Goal: Download file/media

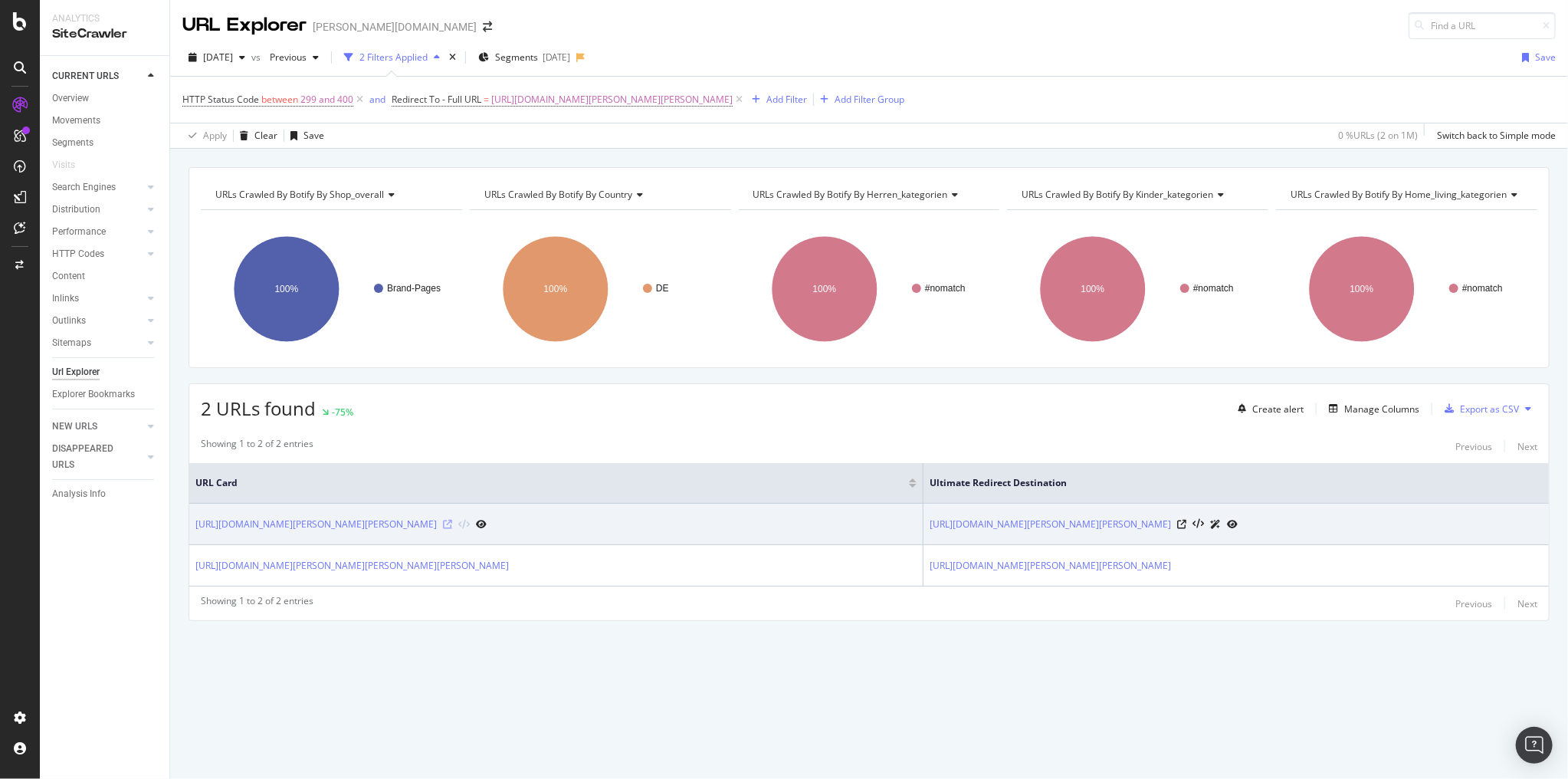
click at [452, 524] on icon at bounding box center [447, 524] width 9 height 9
drag, startPoint x: 488, startPoint y: 524, endPoint x: 193, endPoint y: 531, distance: 295.1
click at [193, 531] on td "https://www.breuninger.com/de/marken/mother/bekleidung-jeans/" at bounding box center [556, 524] width 734 height 42
copy div "https://www.breuninger.com/de/marken/mother/bekleidung-jeans/"
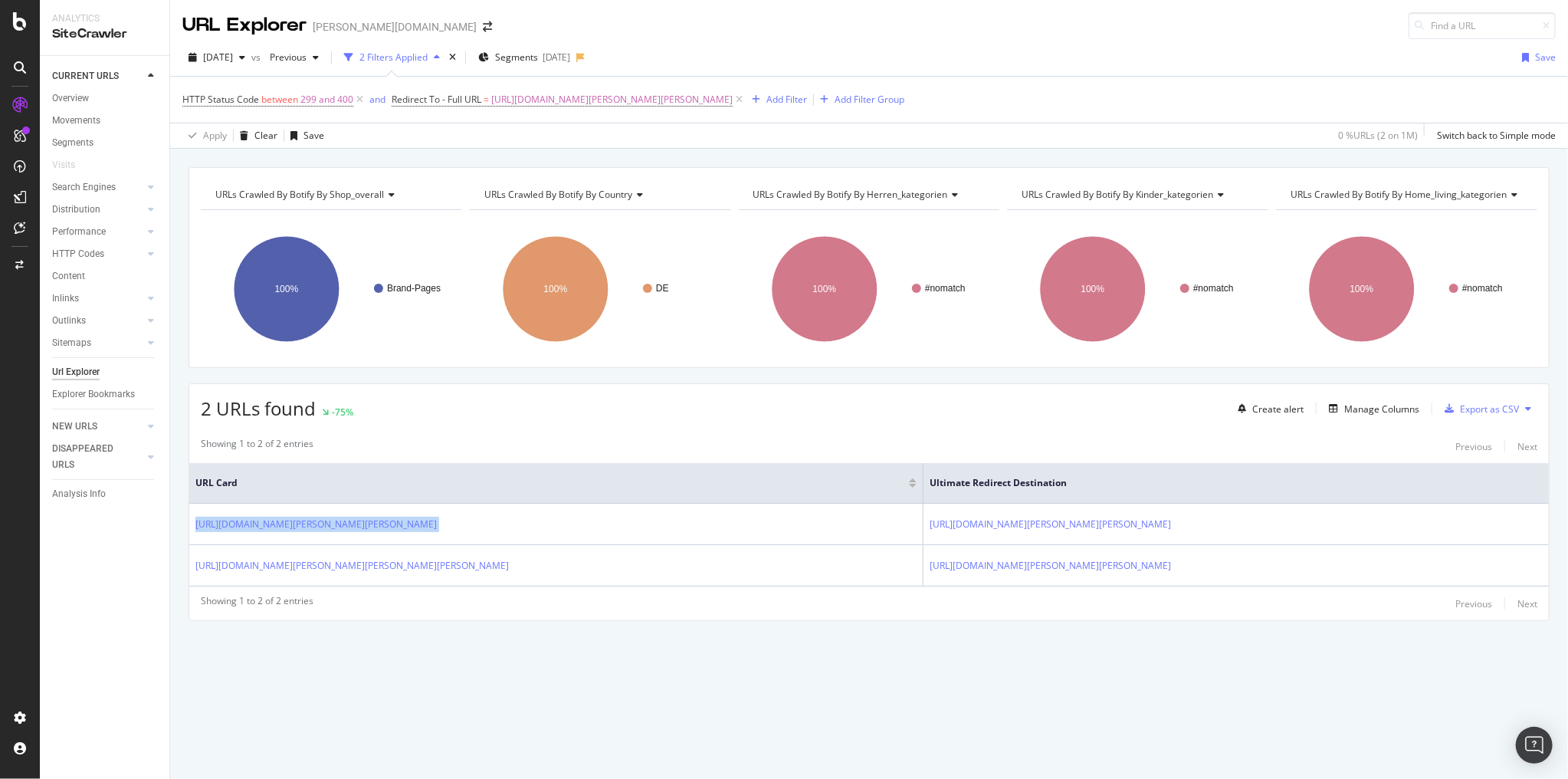
click at [182, 561] on div "URLs Crawled By Botify By shop_overall Chart (by Value) Table Expand Export as …" at bounding box center [868, 420] width 1397 height 507
drag, startPoint x: 172, startPoint y: 558, endPoint x: 288, endPoint y: 606, distance: 125.5
click at [338, 563] on div "URLs Crawled By Botify By shop_overall Chart (by Value) Table Expand Export as …" at bounding box center [868, 420] width 1397 height 507
drag, startPoint x: 430, startPoint y: 651, endPoint x: 498, endPoint y: 607, distance: 81.0
click at [431, 651] on div "URLs Crawled By Botify By shop_overall Chart (by Value) Table Expand Export as …" at bounding box center [868, 420] width 1397 height 507
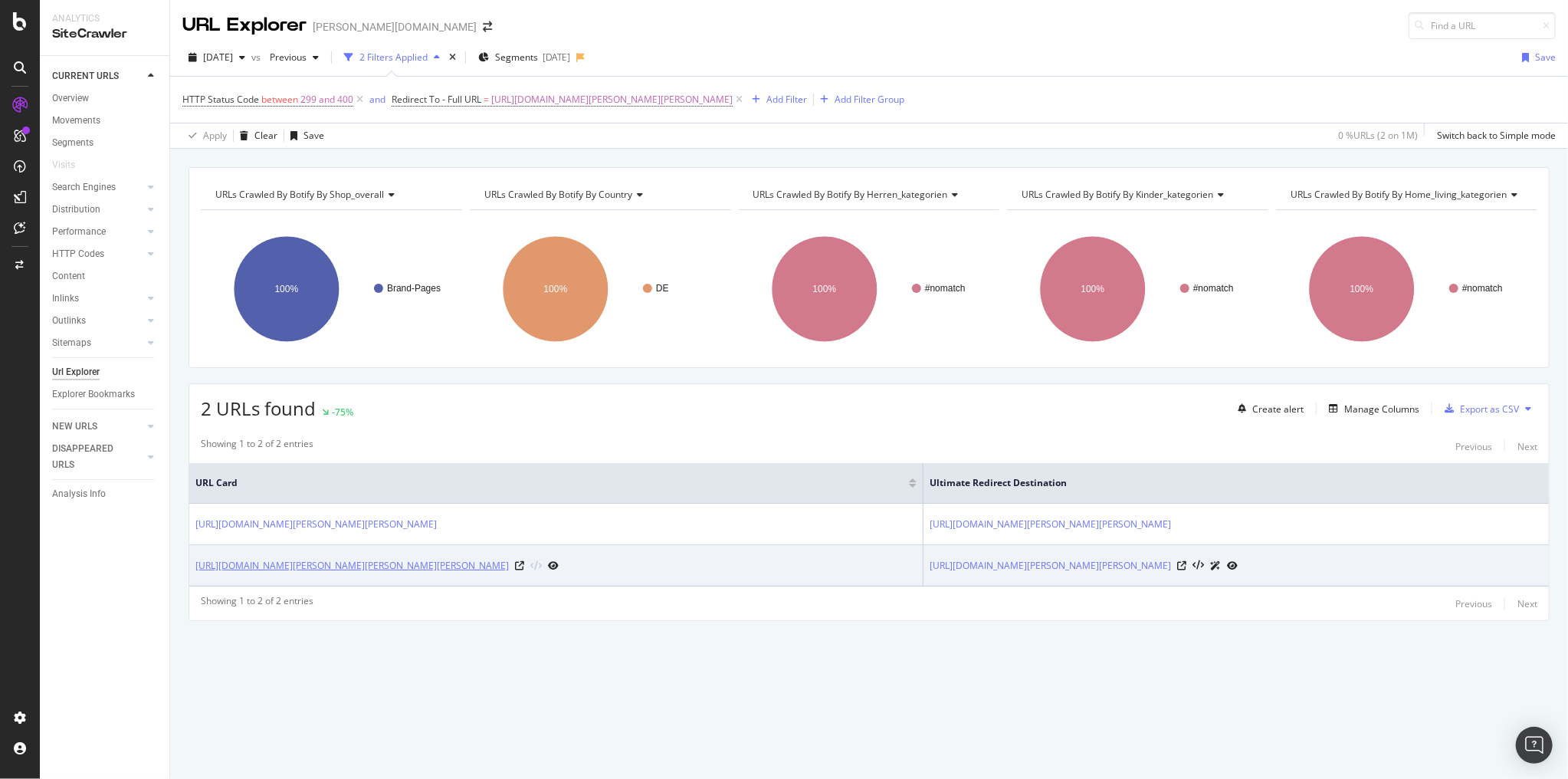
drag, startPoint x: 509, startPoint y: 564, endPoint x: 333, endPoint y: 570, distance: 176.1
click at [333, 570] on div "https://www.breuninger.com/de/marken/ted-baker/bekleidung-hemden/" at bounding box center [376, 565] width 364 height 16
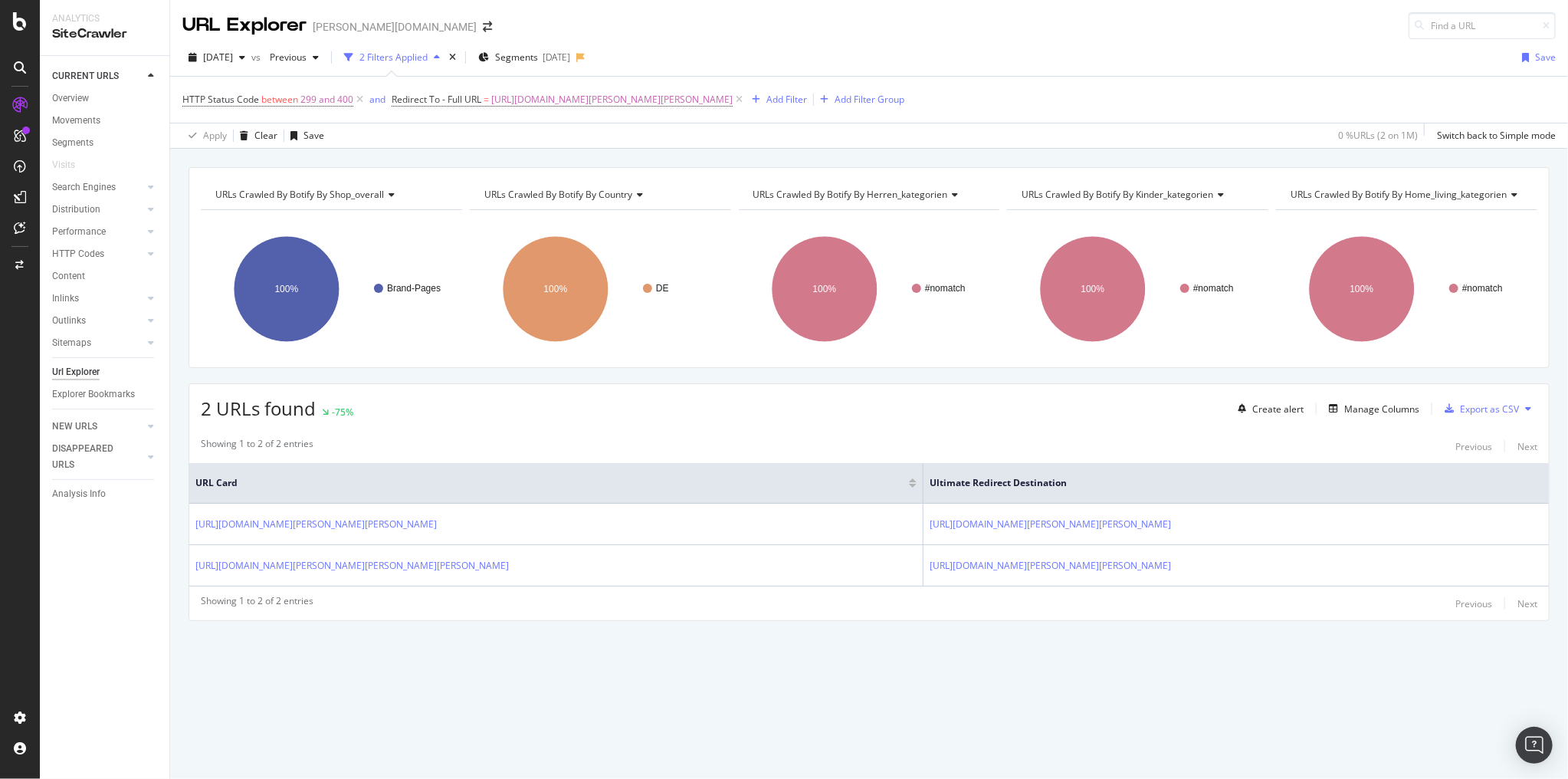
copy link "/marken/ted-baker/bekleidung-hemden/"
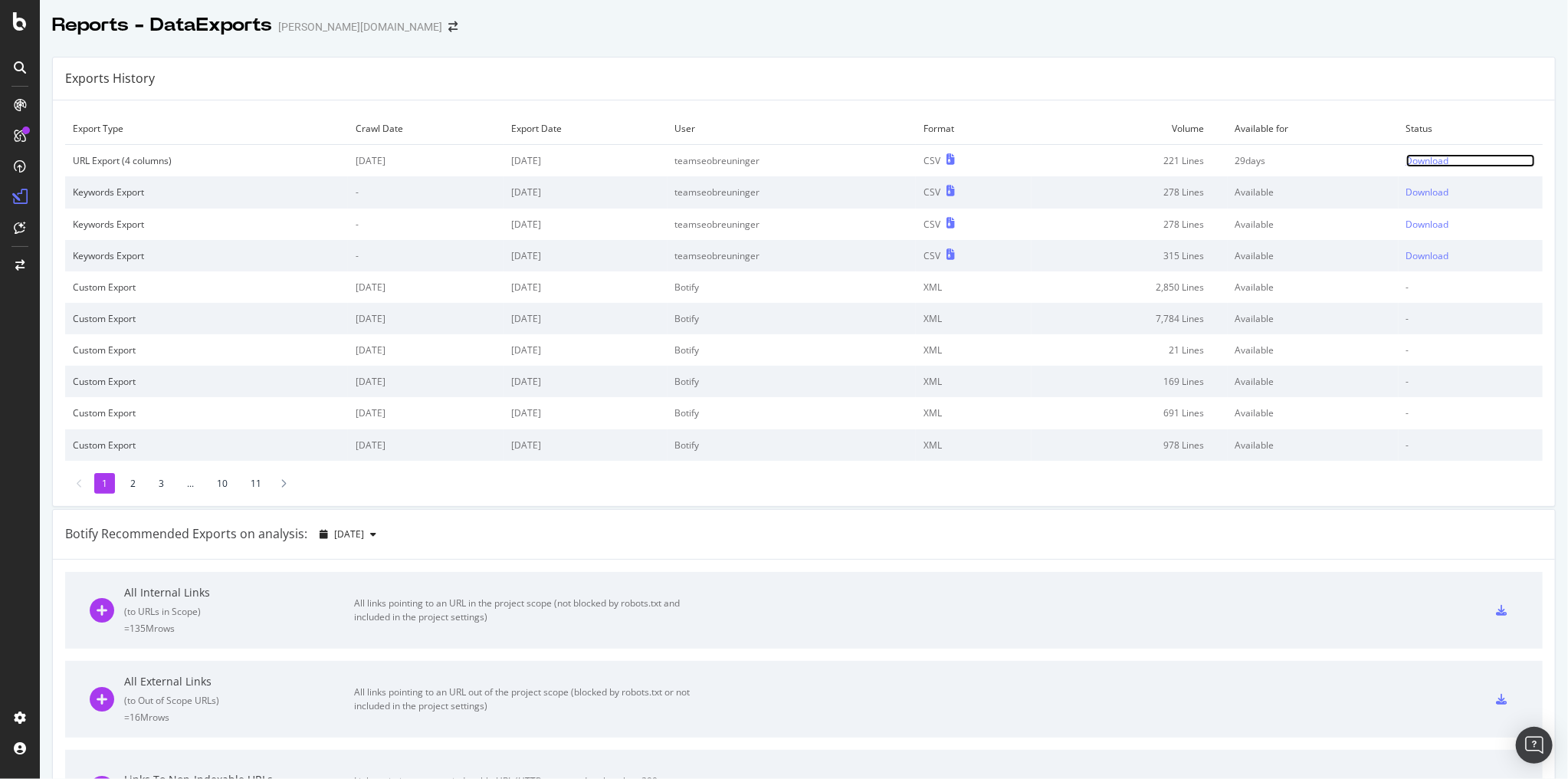
click at [1420, 165] on div "Download" at bounding box center [1427, 160] width 43 height 13
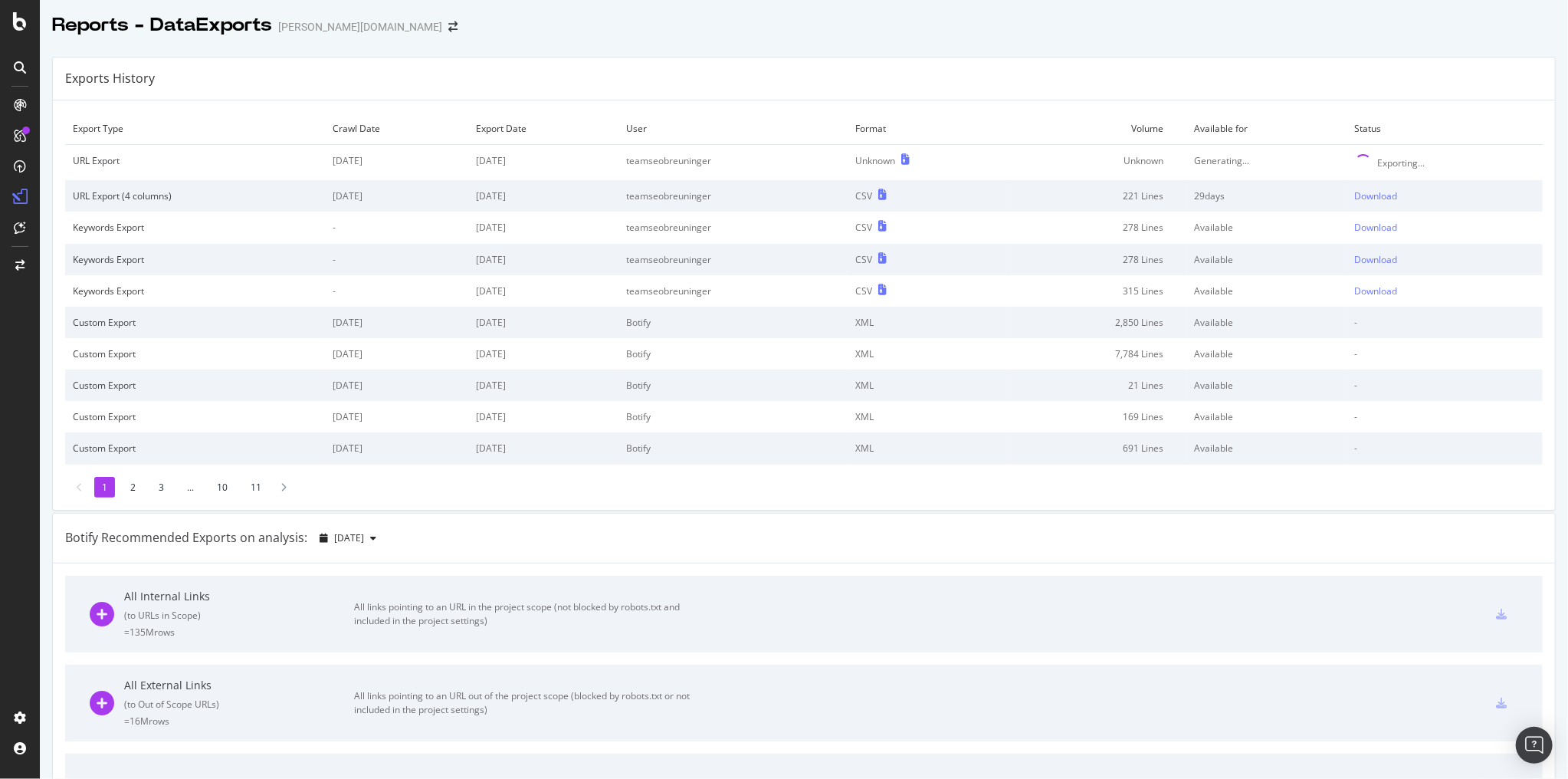
click at [1247, 56] on div "Exports History Export Type Crawl Date Export Date User Format Volume Available…" at bounding box center [804, 282] width 1503 height 453
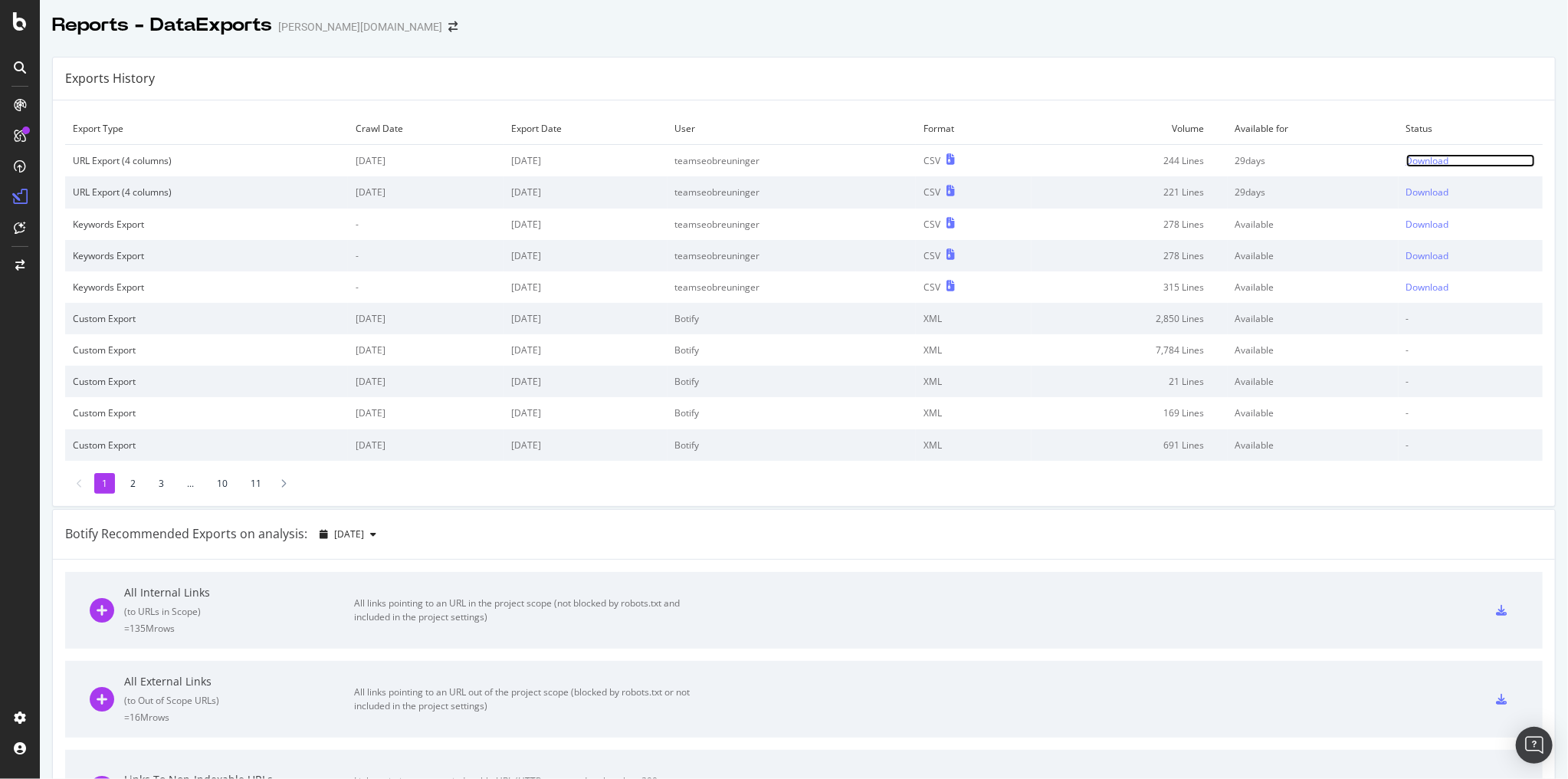
click at [1423, 156] on div "Download" at bounding box center [1427, 160] width 43 height 13
